Goal: Check status: Check status

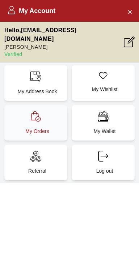
click at [51, 127] on p "My Orders" at bounding box center [37, 130] width 54 height 7
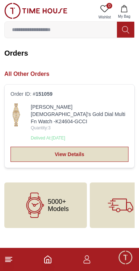
click at [89, 146] on link "View Details" at bounding box center [69, 153] width 118 height 15
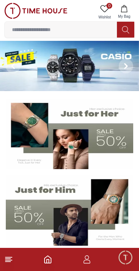
click at [96, 68] on img at bounding box center [69, 66] width 139 height 50
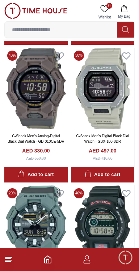
scroll to position [1227, 0]
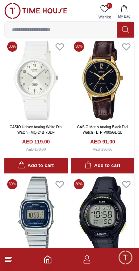
scroll to position [2573, 0]
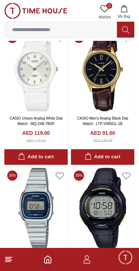
scroll to position [2707, 0]
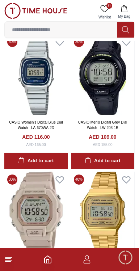
scroll to position [2616, 0]
